Goal: Communication & Community: Answer question/provide support

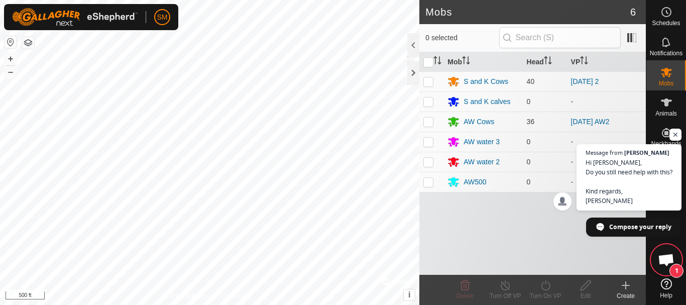
scroll to position [1776, 0]
click at [635, 166] on span "Hi [PERSON_NAME], Do you still need help with this? Kind regards, [PERSON_NAME]" at bounding box center [629, 181] width 88 height 48
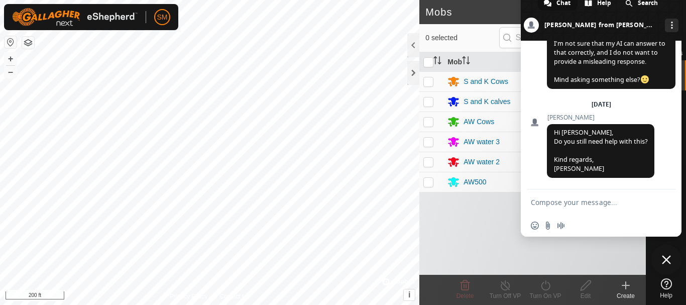
click at [541, 203] on textarea "Compose your message..." at bounding box center [590, 202] width 119 height 9
type textarea "no i got it figured out for now"
click at [667, 205] on span "Send" at bounding box center [665, 202] width 8 height 8
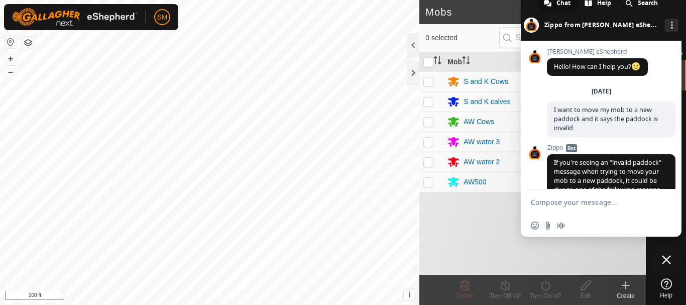
scroll to position [1830, 0]
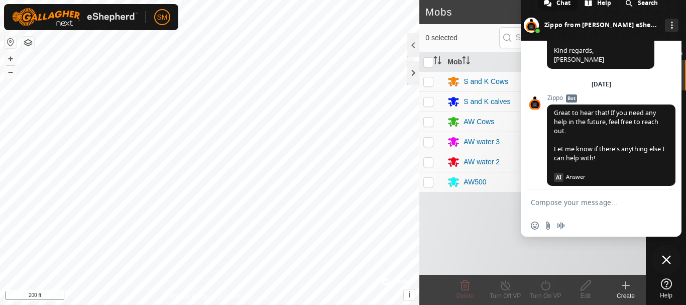
click at [504, 9] on h2 "Mobs" at bounding box center [527, 12] width 205 height 12
click at [540, 7] on div "Chat" at bounding box center [558, 2] width 40 height 15
click at [665, 257] on span "Close chat" at bounding box center [666, 259] width 9 height 9
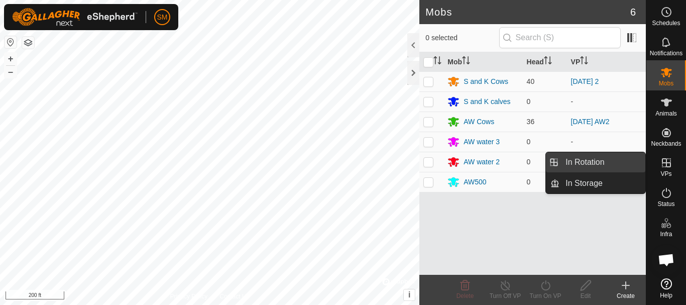
click at [594, 158] on link "In Rotation" at bounding box center [603, 162] width 86 height 20
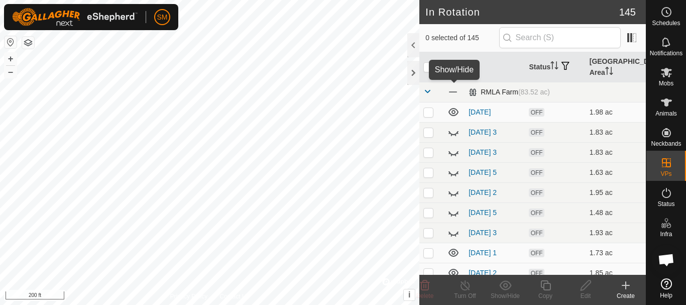
click at [457, 93] on span at bounding box center [453, 91] width 11 height 11
click at [427, 90] on span at bounding box center [427, 91] width 8 height 8
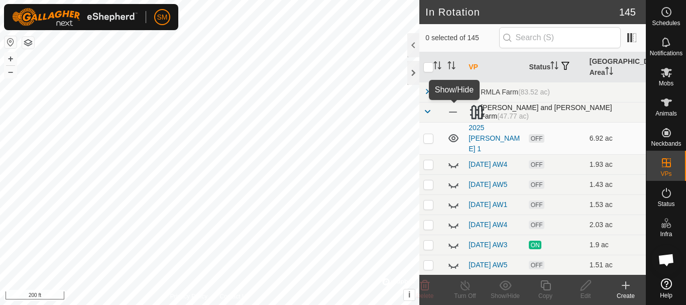
click at [454, 115] on span at bounding box center [453, 111] width 11 height 11
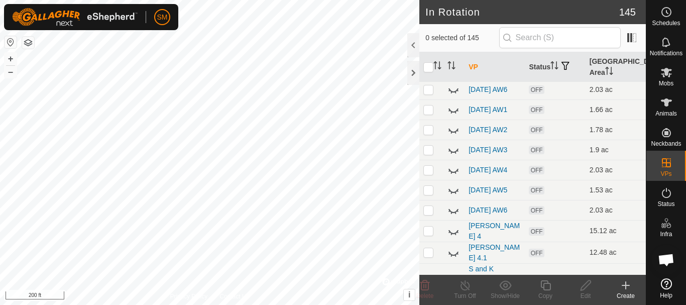
scroll to position [1222, 0]
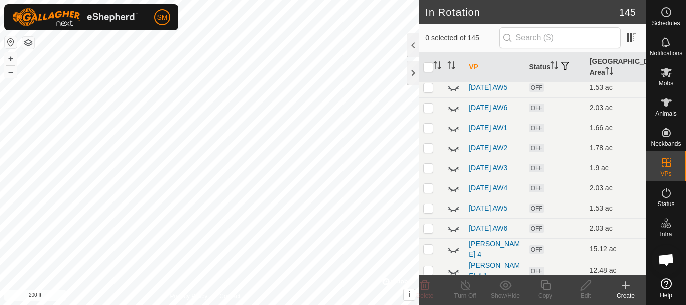
click at [452, 33] on icon at bounding box center [454, 27] width 12 height 12
click at [456, 71] on icon at bounding box center [456, 70] width 2 height 2
click at [454, 93] on icon at bounding box center [454, 87] width 12 height 12
click at [454, 114] on icon at bounding box center [454, 107] width 12 height 12
click at [454, 112] on icon at bounding box center [454, 107] width 10 height 8
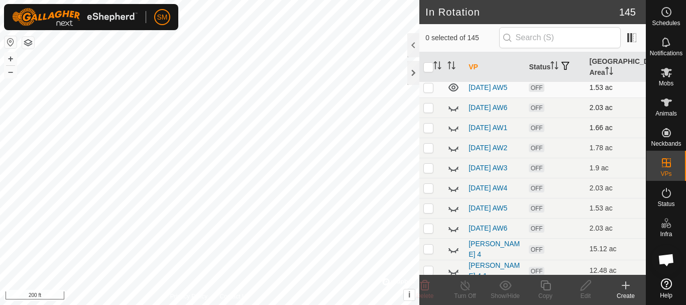
click at [453, 134] on icon at bounding box center [454, 128] width 12 height 12
click at [452, 91] on icon at bounding box center [454, 87] width 10 height 8
click at [453, 73] on icon at bounding box center [454, 67] width 12 height 12
click at [454, 33] on icon at bounding box center [454, 27] width 12 height 12
